Goal: Entertainment & Leisure: Consume media (video, audio)

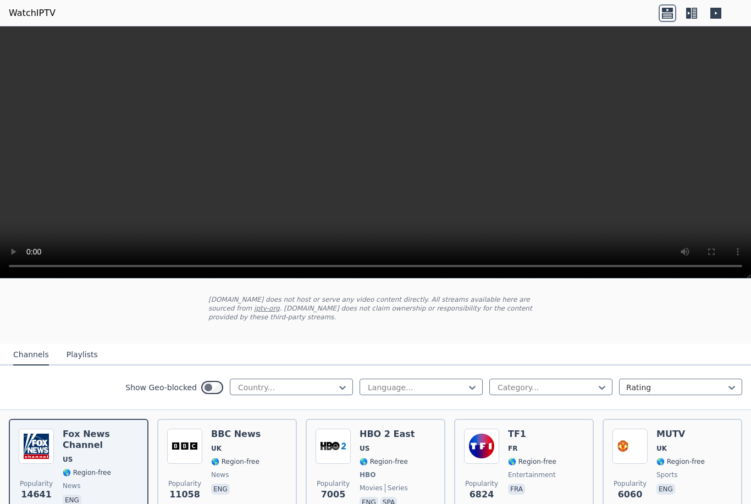
scroll to position [56, 0]
click at [323, 377] on div "Show Geo-blocked Country... Language... Category... Rating" at bounding box center [375, 387] width 751 height 45
click at [322, 365] on div "Show Geo-blocked Country... Language... Category... Rating" at bounding box center [375, 387] width 751 height 45
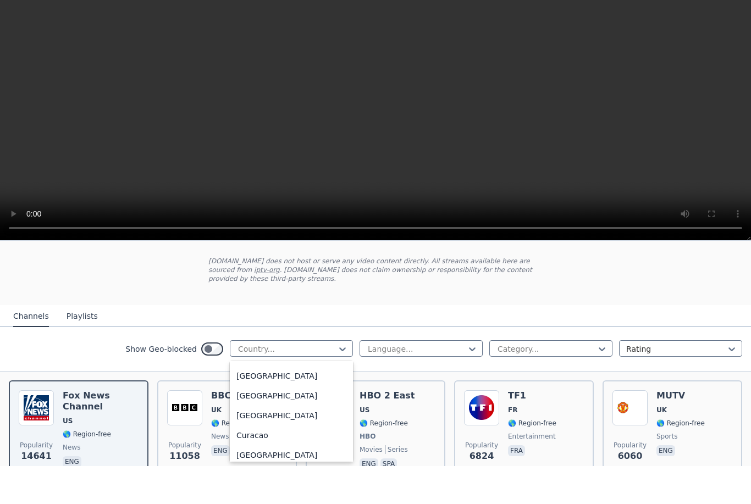
scroll to position [858, 0]
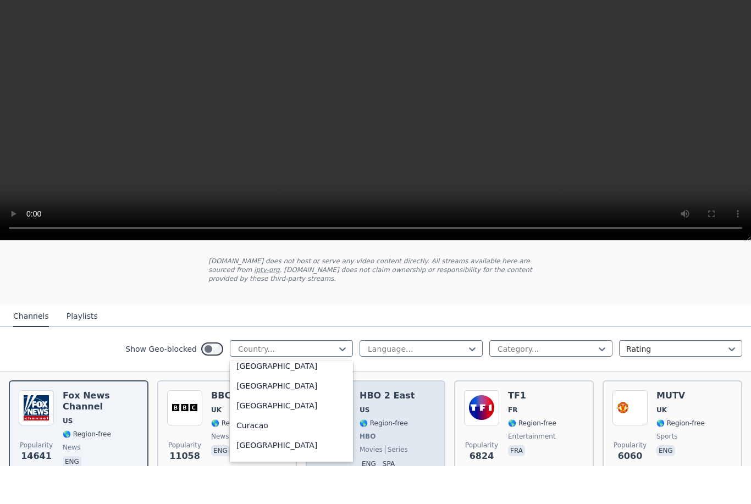
click at [390, 428] on div "HBO 2 East US 🌎 Region-free HBO movies series eng spa" at bounding box center [386, 468] width 55 height 81
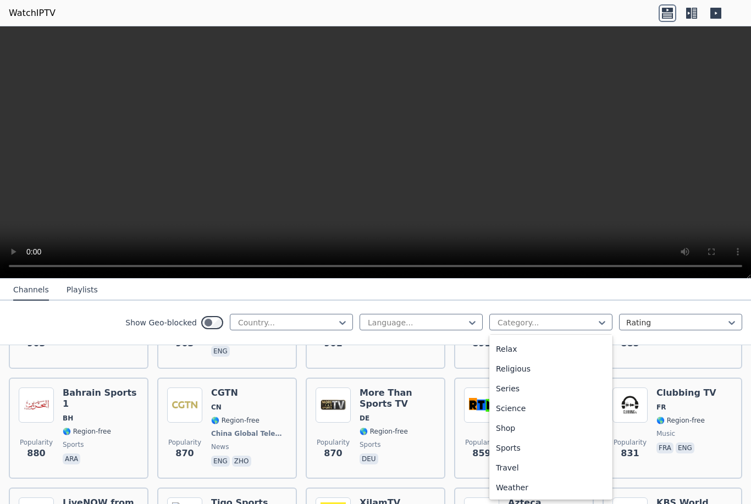
scroll to position [374, 0]
click at [526, 451] on div "Sports" at bounding box center [550, 448] width 123 height 20
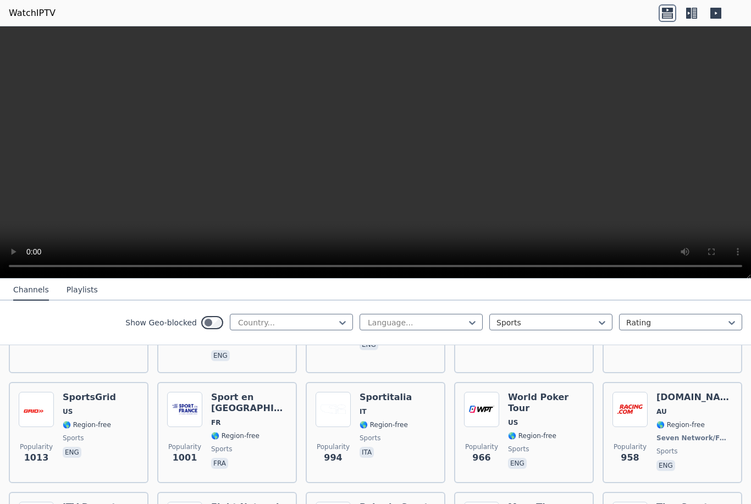
scroll to position [428, 0]
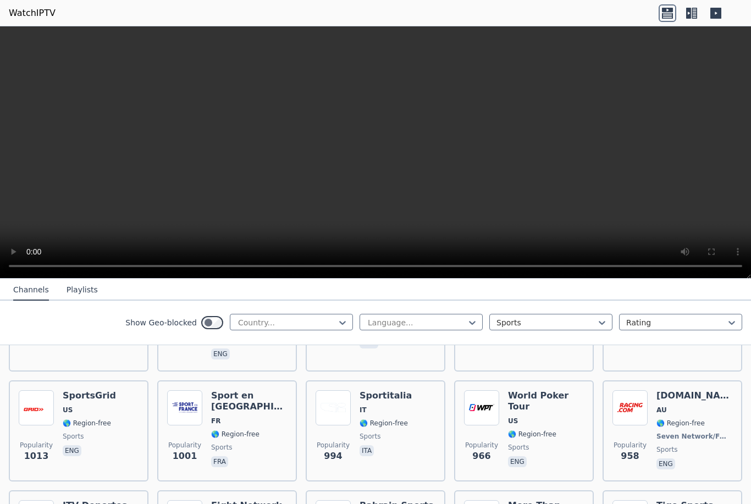
click at [358, 162] on video at bounding box center [375, 152] width 751 height 252
click at [395, 151] on video at bounding box center [375, 152] width 751 height 252
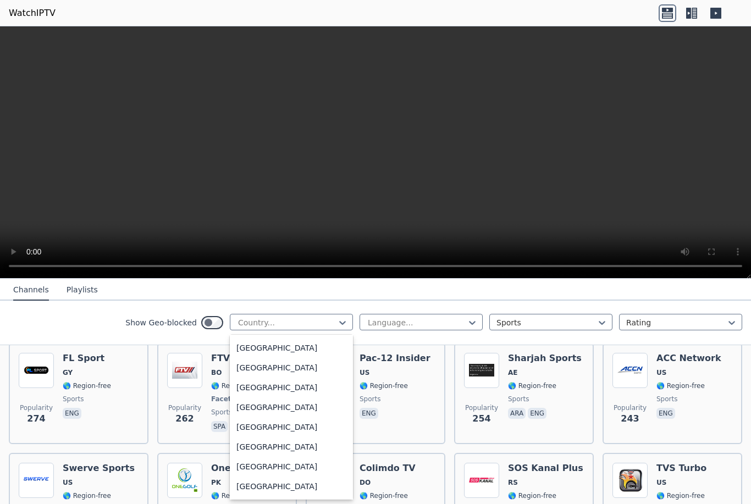
scroll to position [1070, 0]
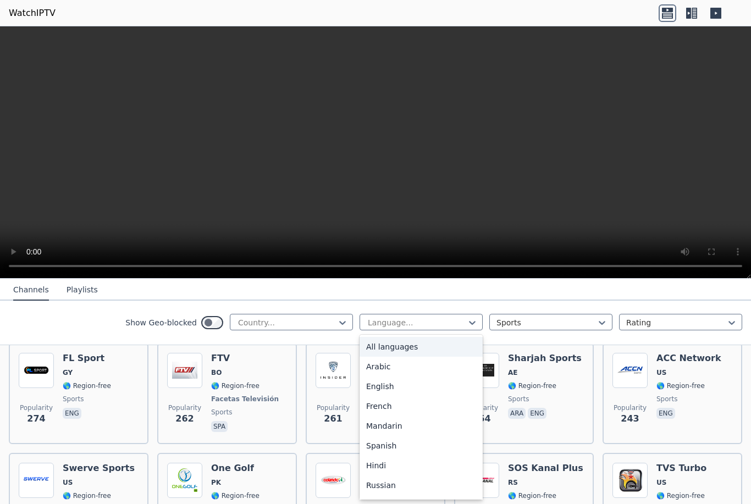
click at [415, 381] on div "English" at bounding box center [420, 386] width 123 height 20
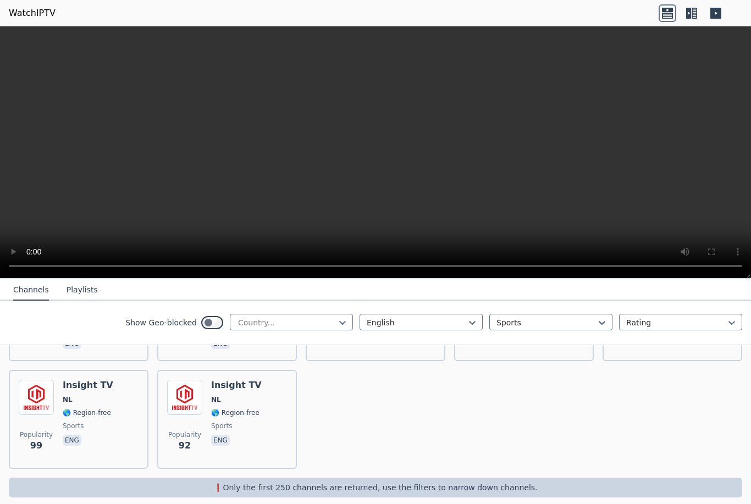
scroll to position [1093, 0]
